Goal: Task Accomplishment & Management: Manage account settings

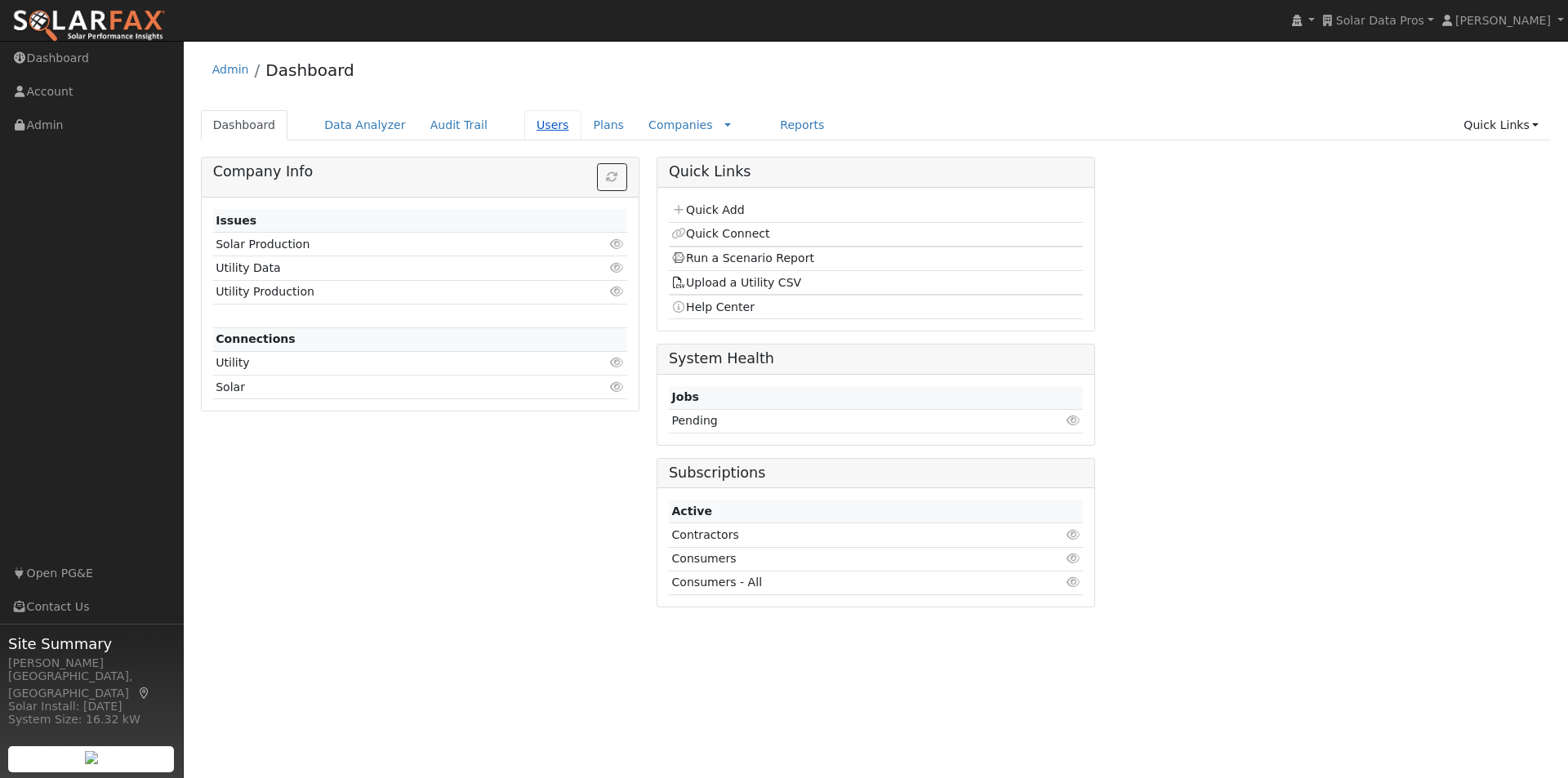
click at [526, 121] on link "Users" at bounding box center [553, 125] width 57 height 30
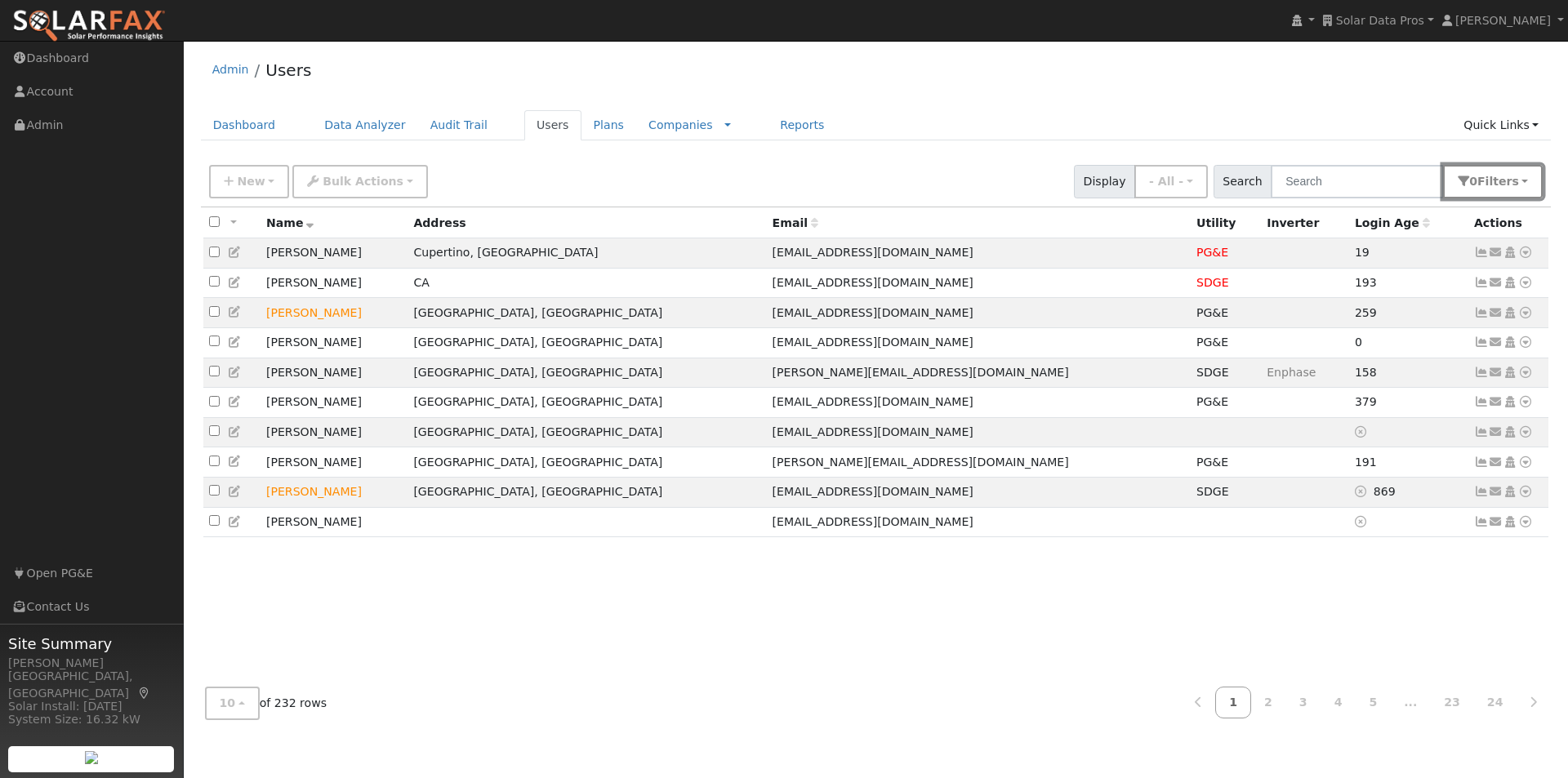
click at [1521, 173] on button "0 Filter s" at bounding box center [1493, 182] width 100 height 34
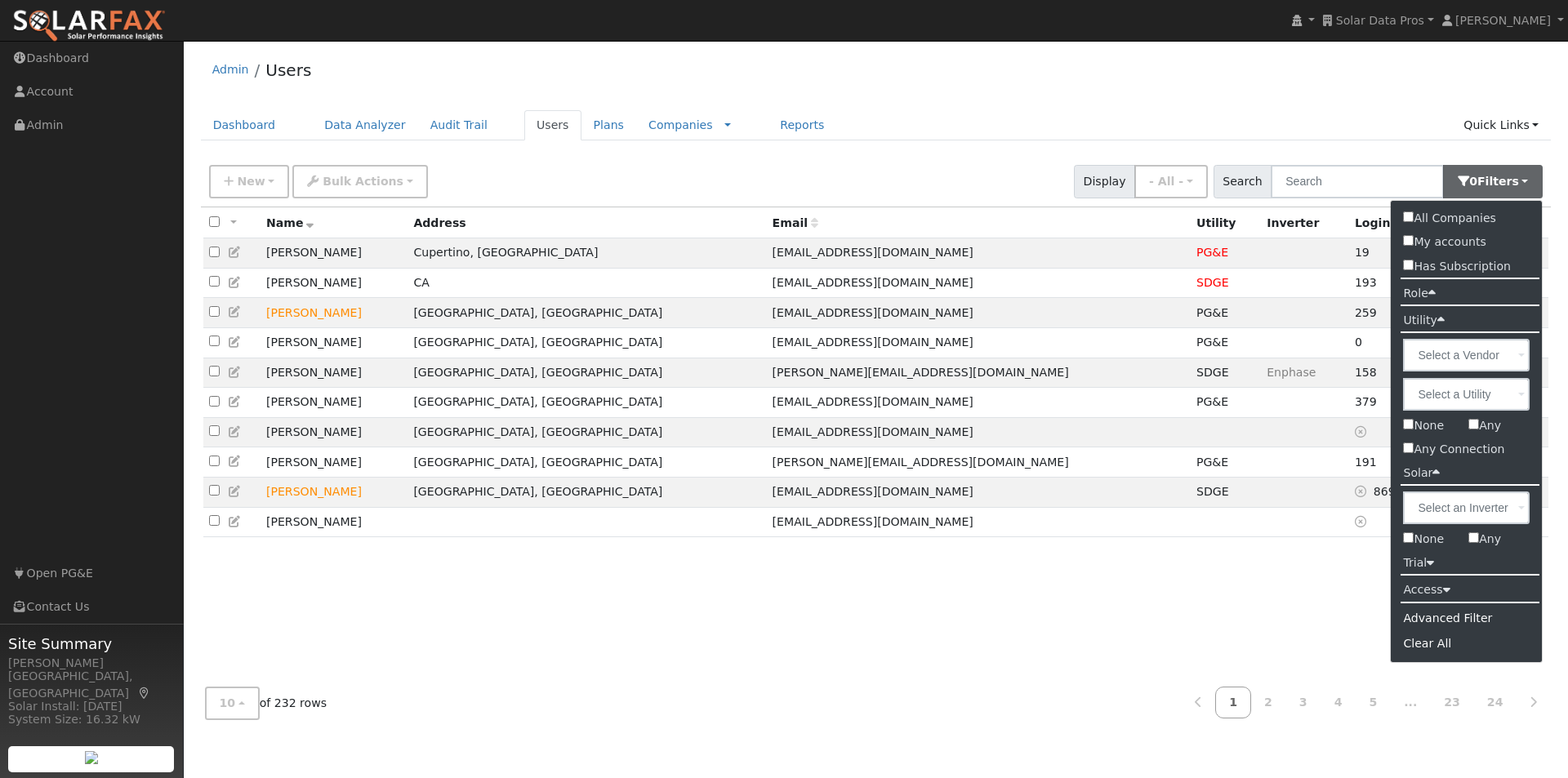
click at [1428, 267] on label "Has Subscription" at bounding box center [1456, 266] width 132 height 23
click at [1414, 267] on input "Has Subscription" at bounding box center [1409, 265] width 10 height 10
checkbox input "true"
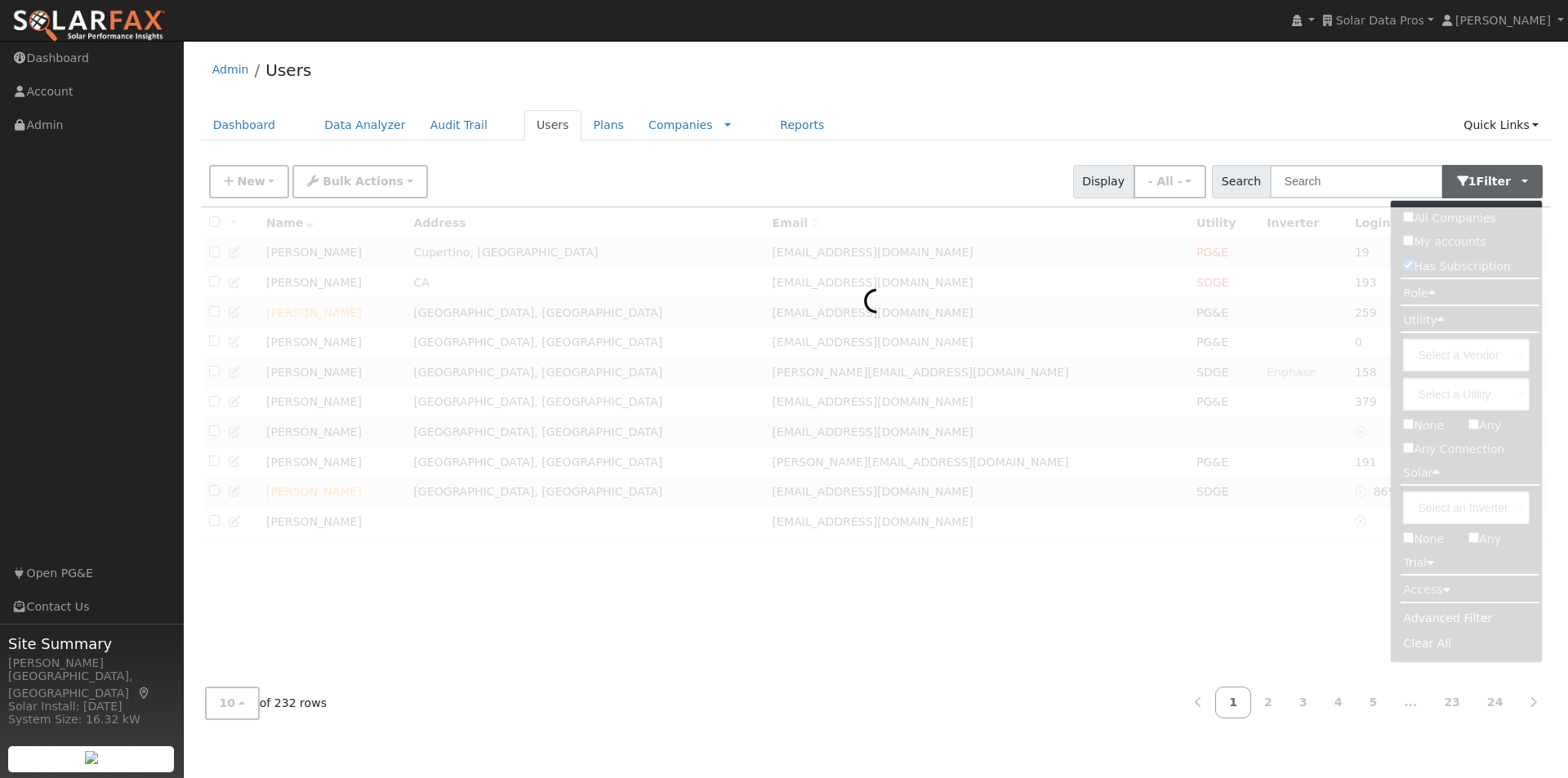
click at [1175, 115] on ul "Dashboard Data Analyzer Audit Trail Users Plans Companies Rate Schedules Compan…" at bounding box center [876, 125] width 1351 height 30
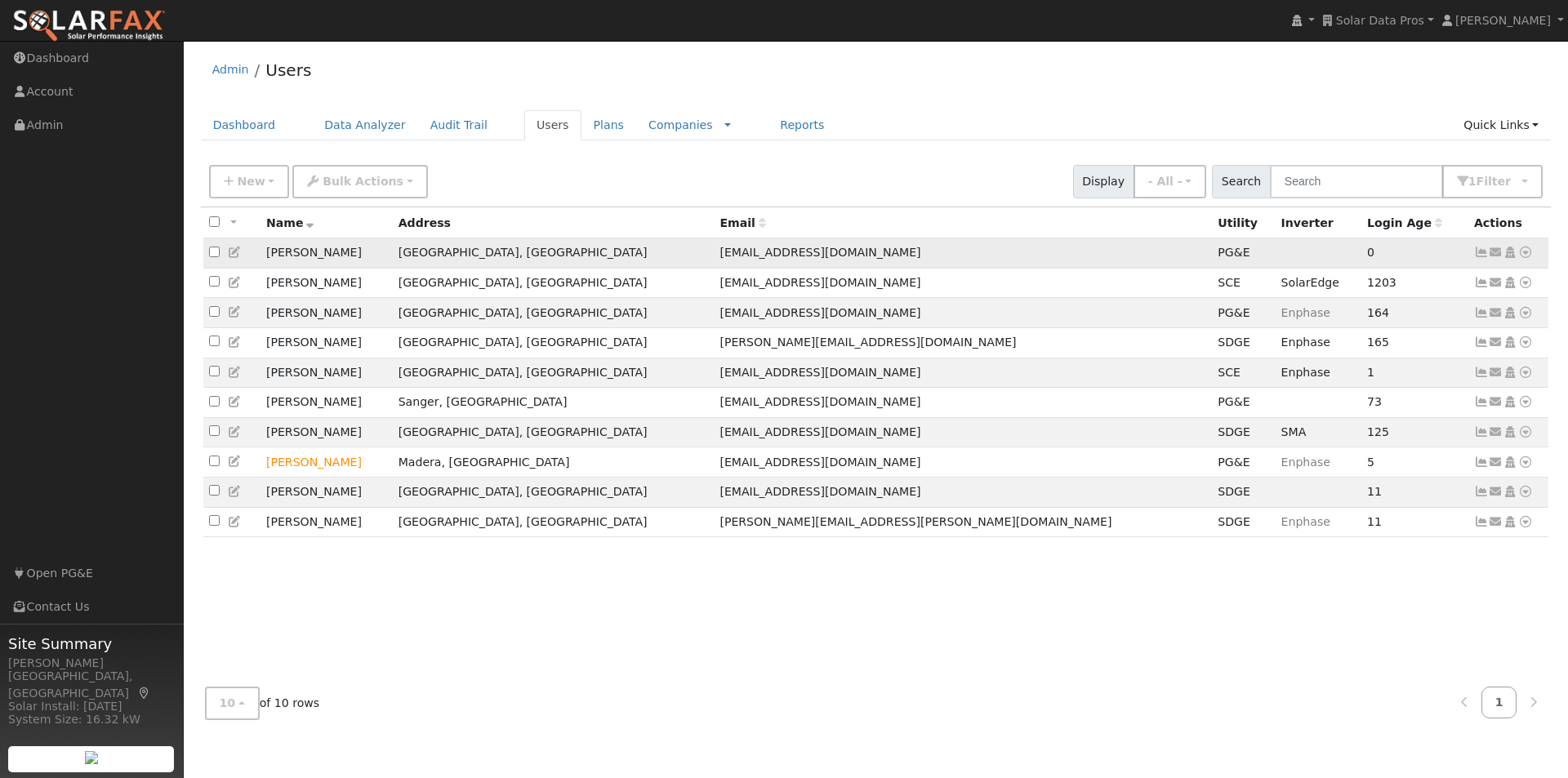
click at [235, 252] on icon at bounding box center [235, 252] width 15 height 11
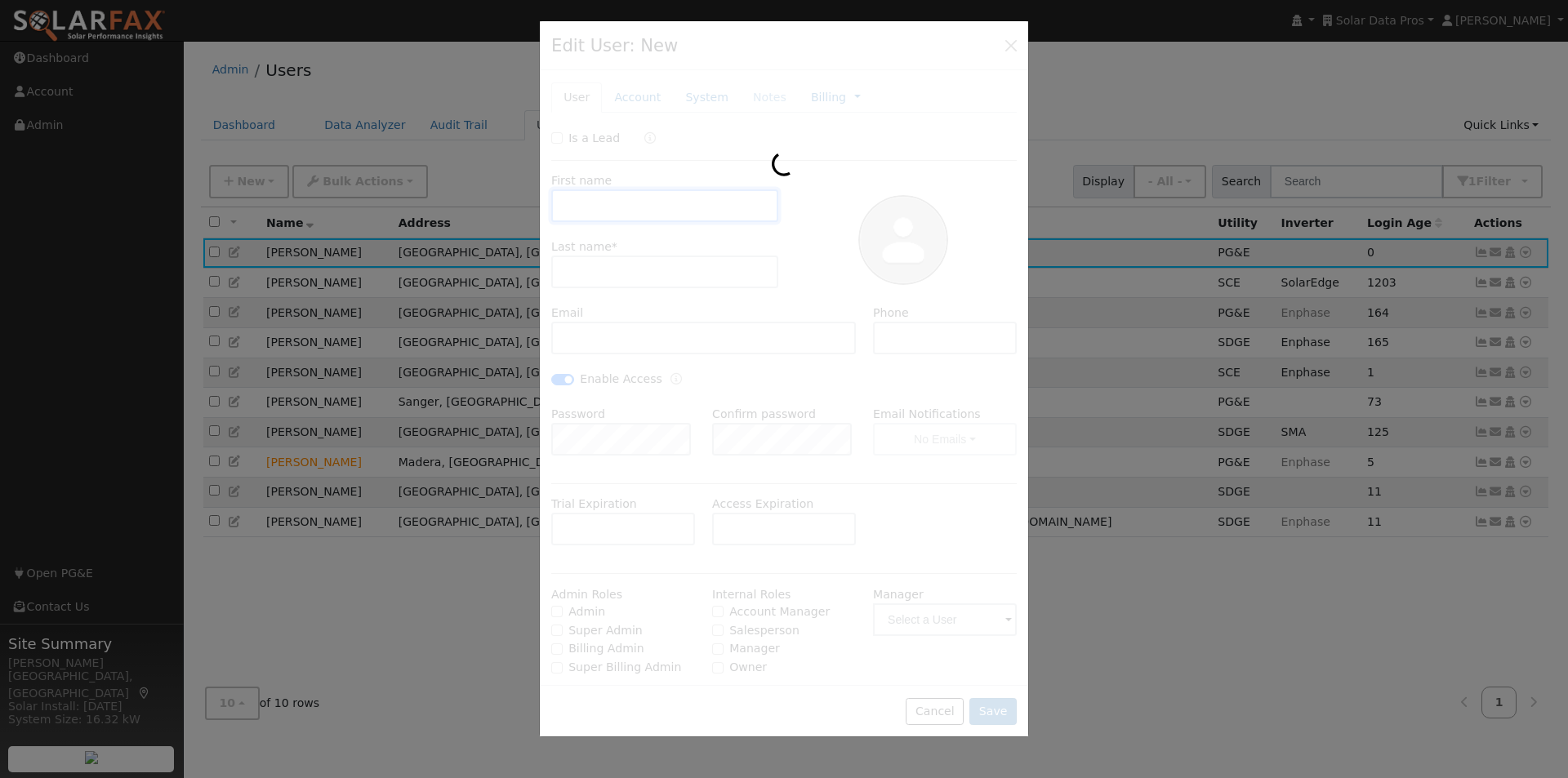
type input "Ben"
type input "Akioyame"
type input "ben.akioyame@yahoo.com"
type input "(559) 554-8887"
checkbox input "true"
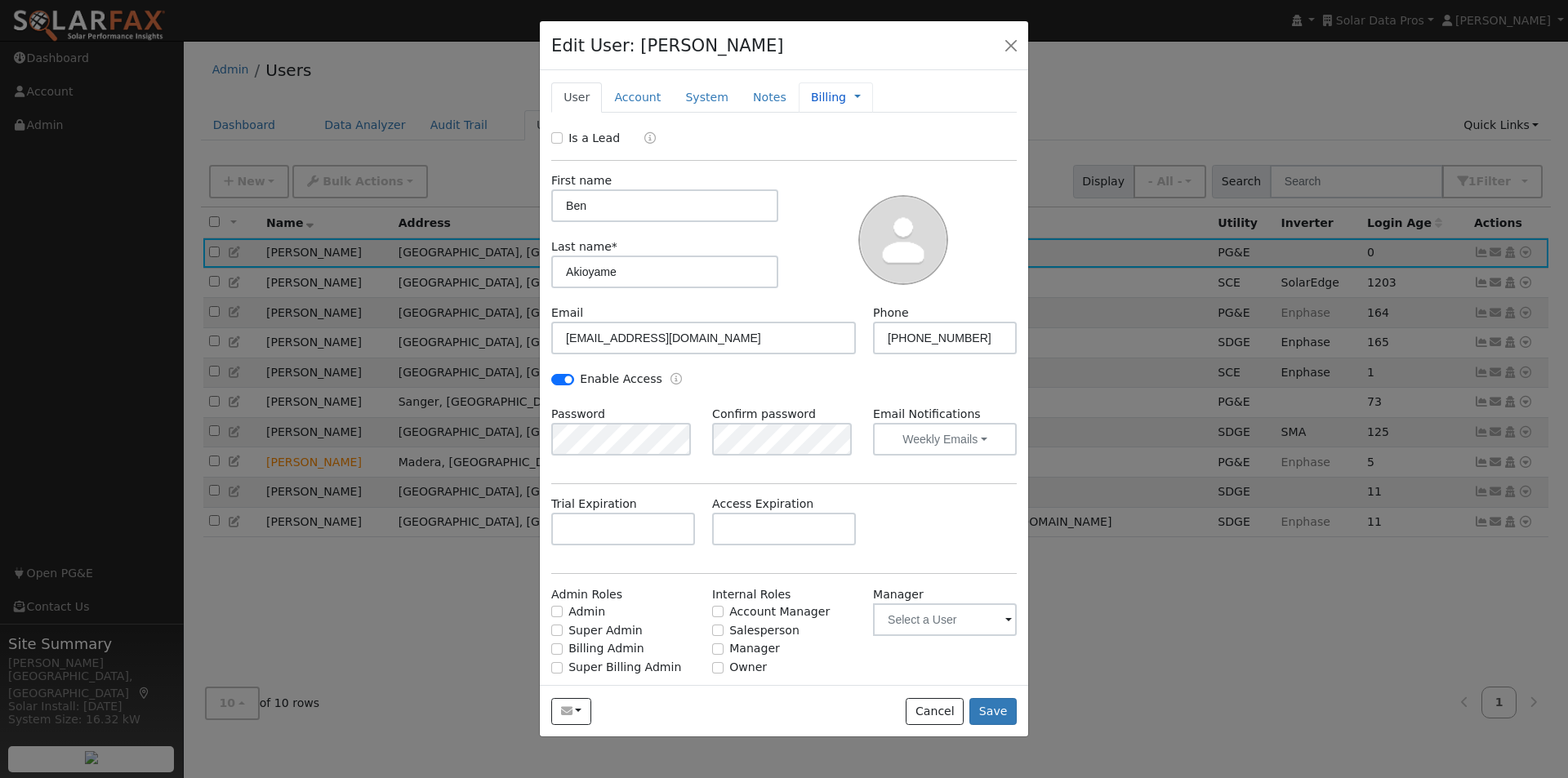
click at [811, 95] on link "Billing" at bounding box center [829, 98] width 35 height 17
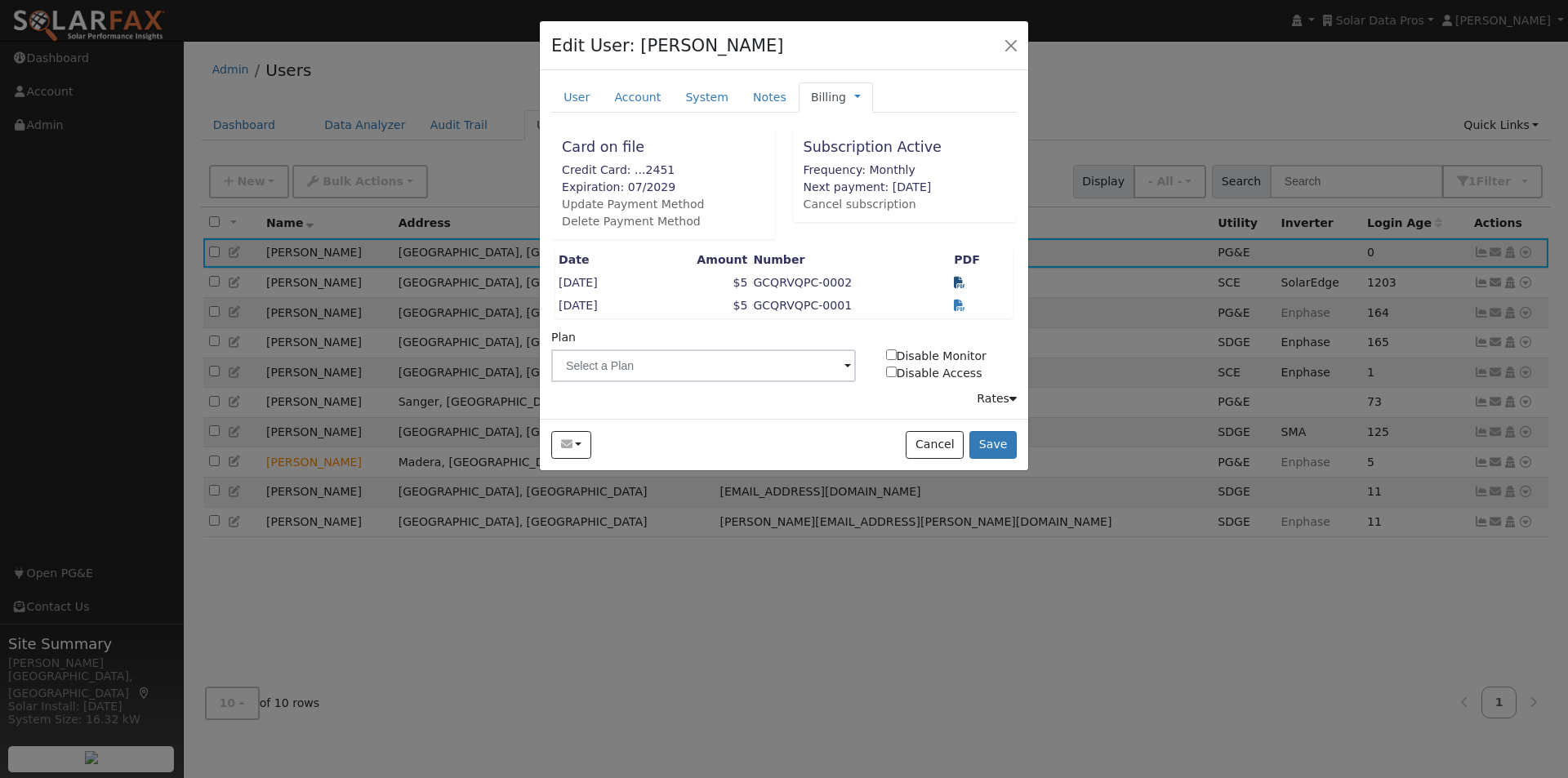
click at [965, 280] on icon at bounding box center [959, 282] width 11 height 11
drag, startPoint x: 940, startPoint y: 441, endPoint x: 1220, endPoint y: 68, distance: 466.4
click at [940, 435] on button "Cancel" at bounding box center [934, 445] width 58 height 28
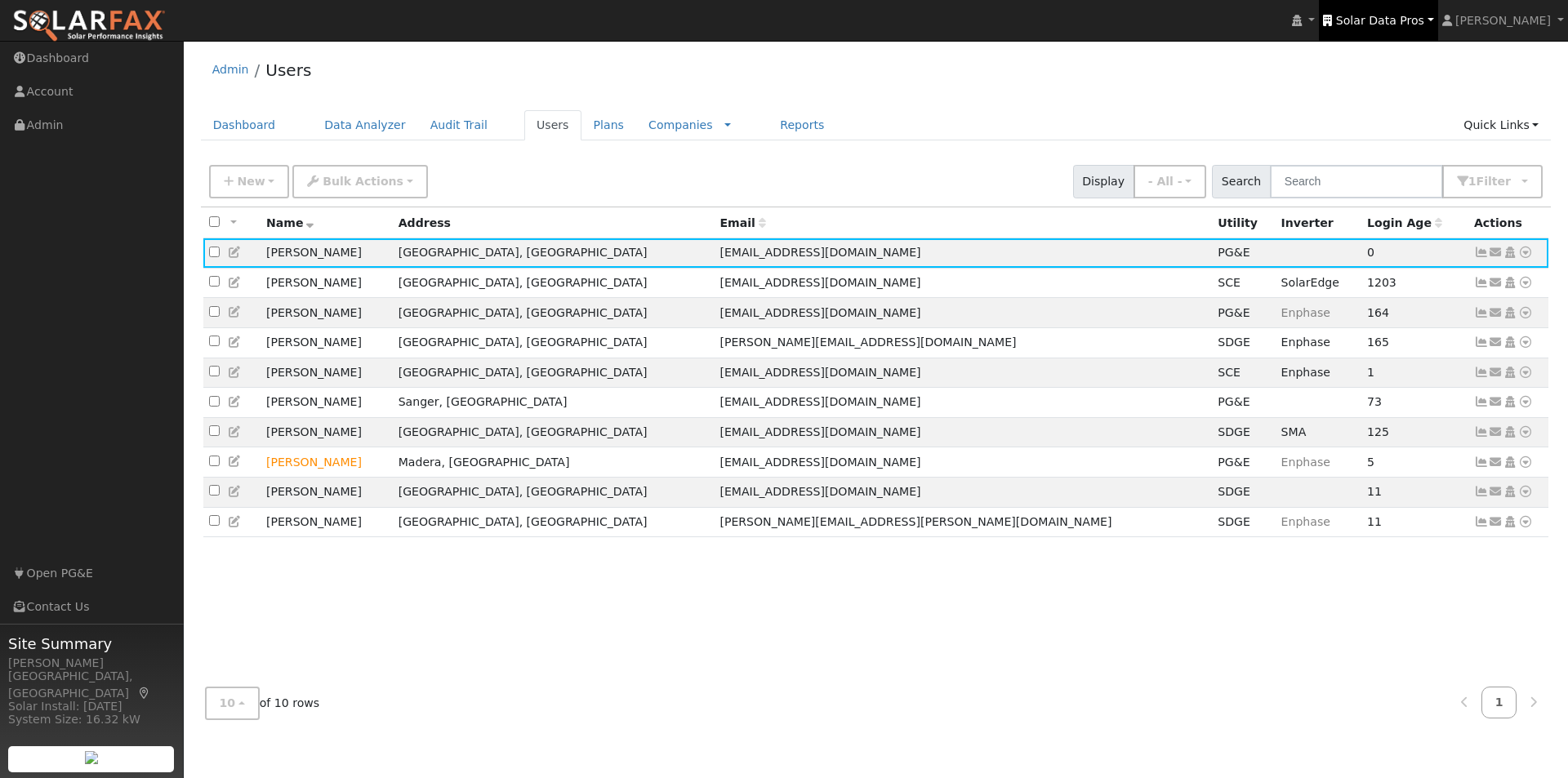
drag, startPoint x: 1408, startPoint y: 18, endPoint x: 1397, endPoint y: 9, distance: 14.2
click at [1408, 16] on span "Solar Data Pros" at bounding box center [1380, 20] width 88 height 13
type input "d"
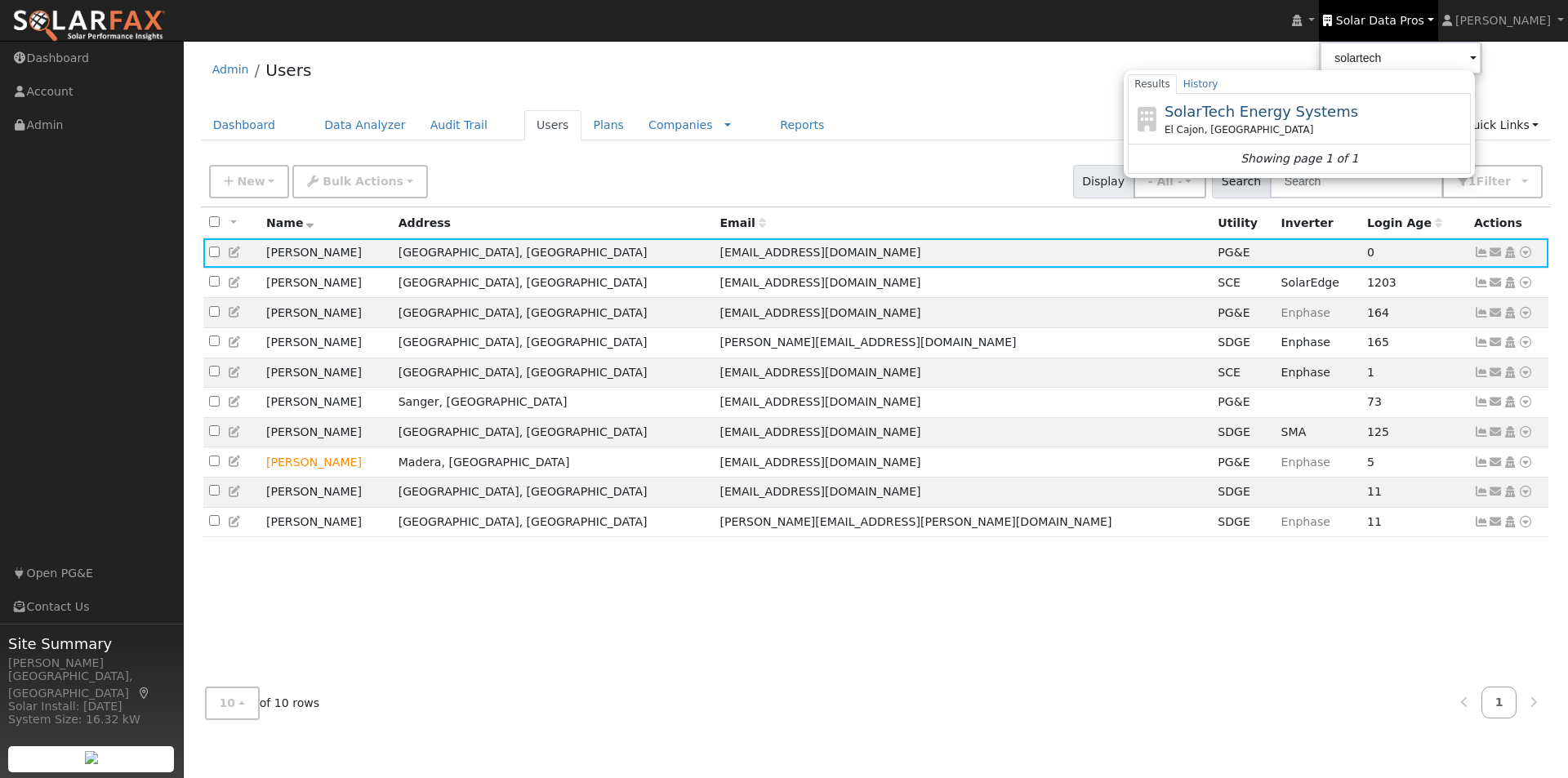
click at [1249, 105] on span "SolarTech Energy Systems" at bounding box center [1261, 112] width 194 height 17
type input "SolarTech Energy Systems"
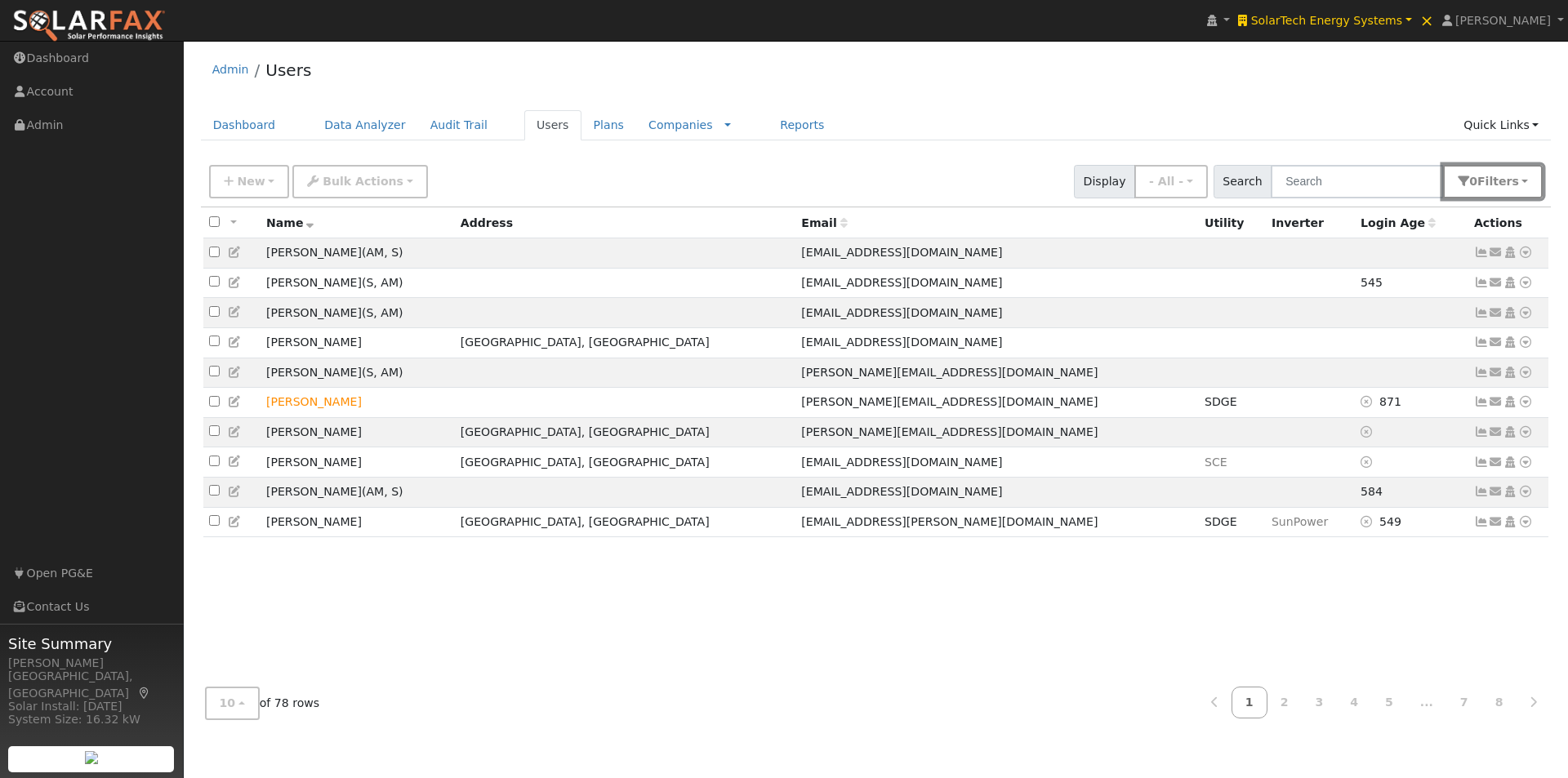
click at [1523, 181] on button "0 Filter s" at bounding box center [1493, 182] width 100 height 34
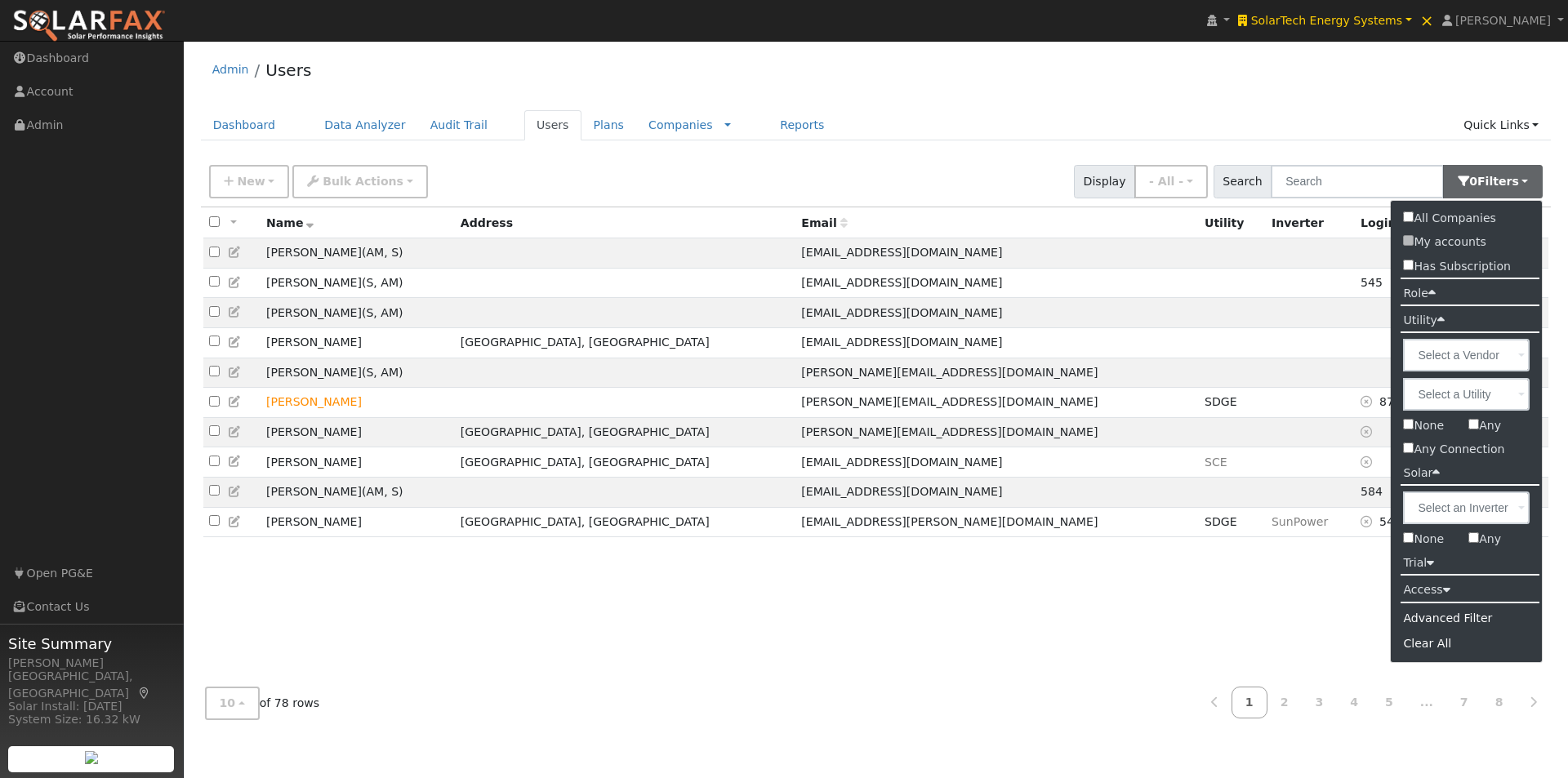
click at [1409, 265] on input "Has Subscription" at bounding box center [1409, 265] width 10 height 10
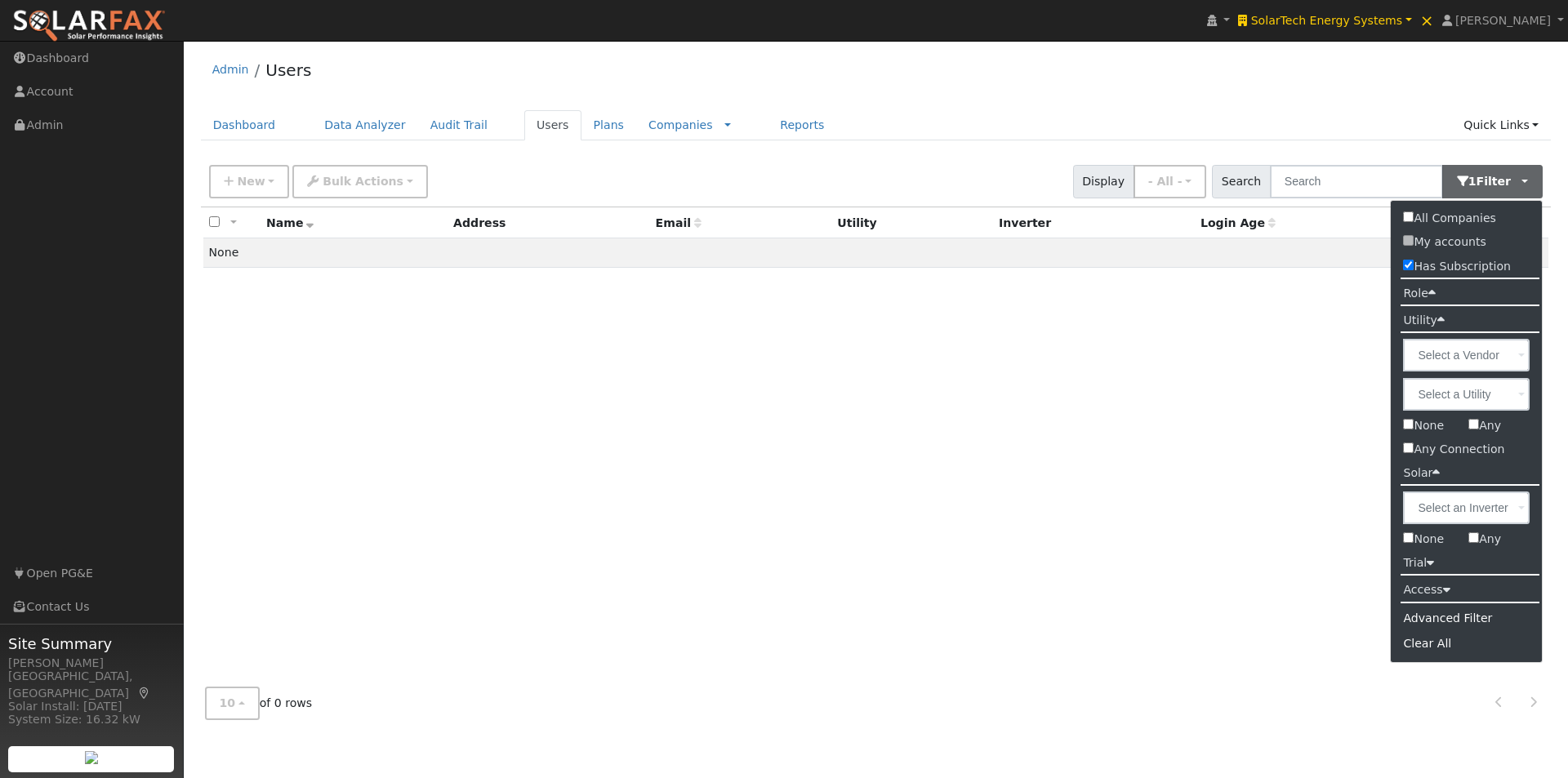
click at [1271, 100] on div "Admin Users Dashboard Data Analyzer Audit Trail Users Plans Companies Rate Sche…" at bounding box center [876, 391] width 1368 height 684
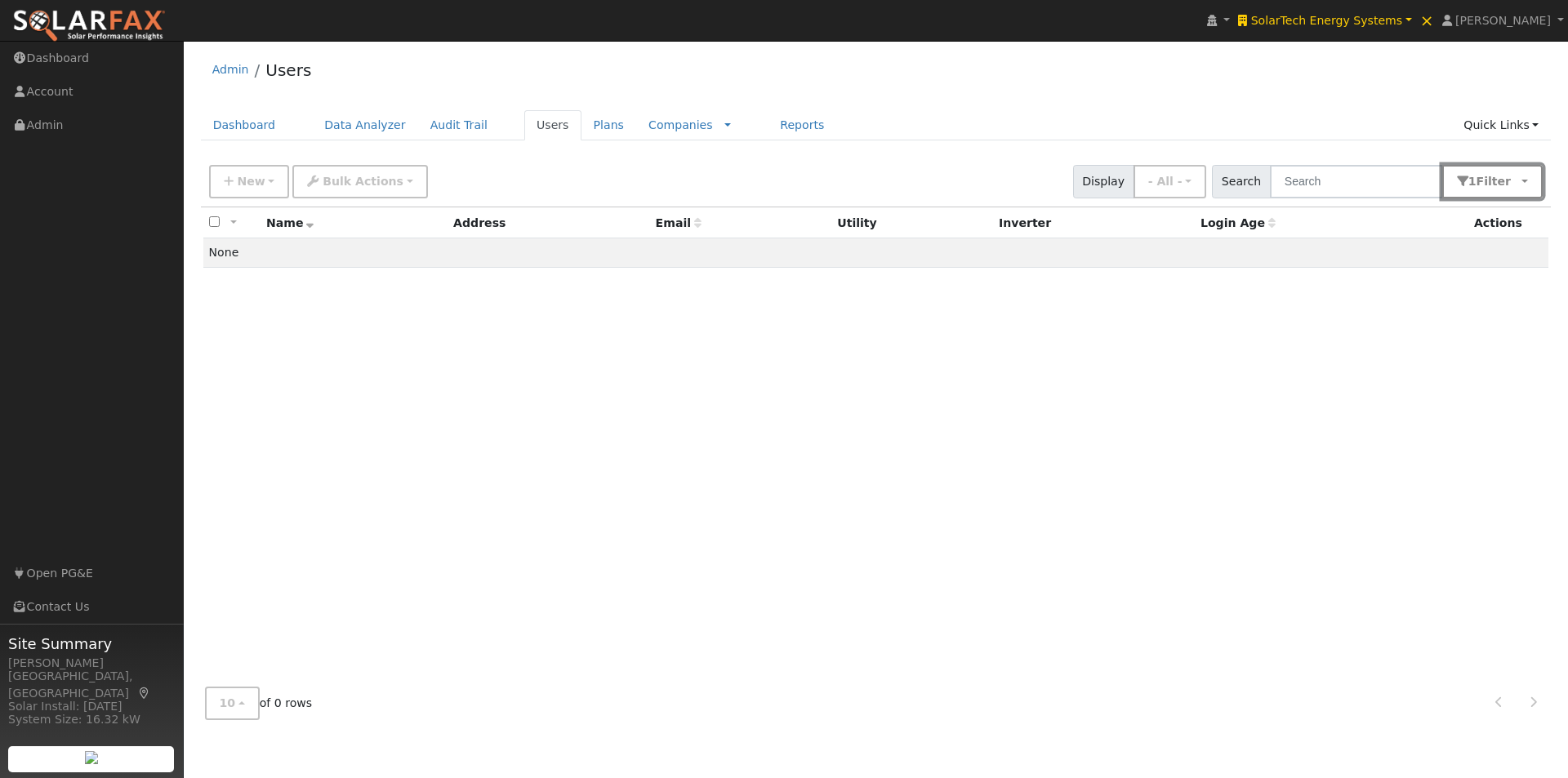
click at [1523, 181] on button "1 Filter" at bounding box center [1493, 182] width 101 height 34
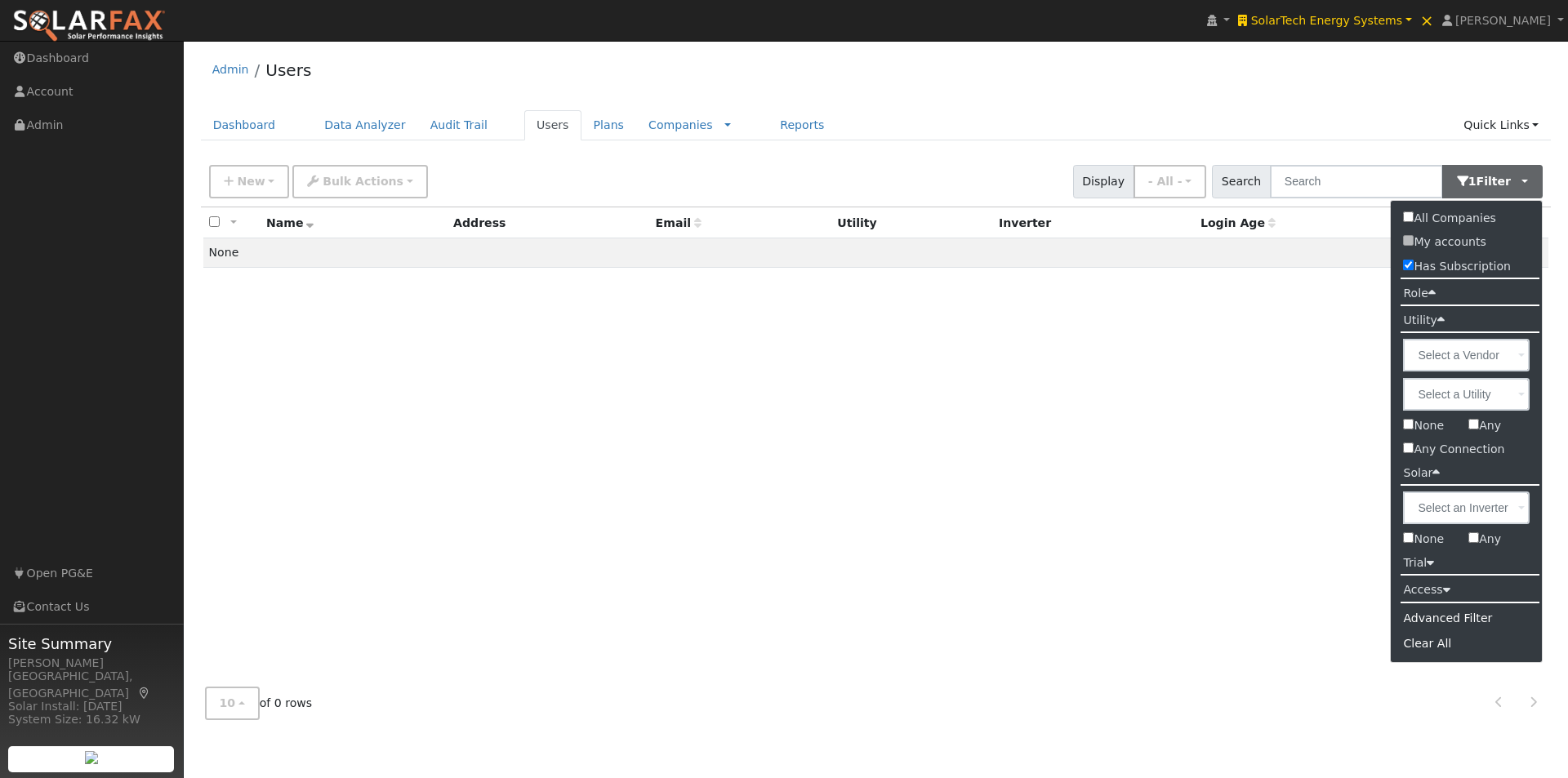
click at [1409, 267] on input "Has Subscription" at bounding box center [1409, 265] width 10 height 10
checkbox input "false"
